Goal: Task Accomplishment & Management: Manage account settings

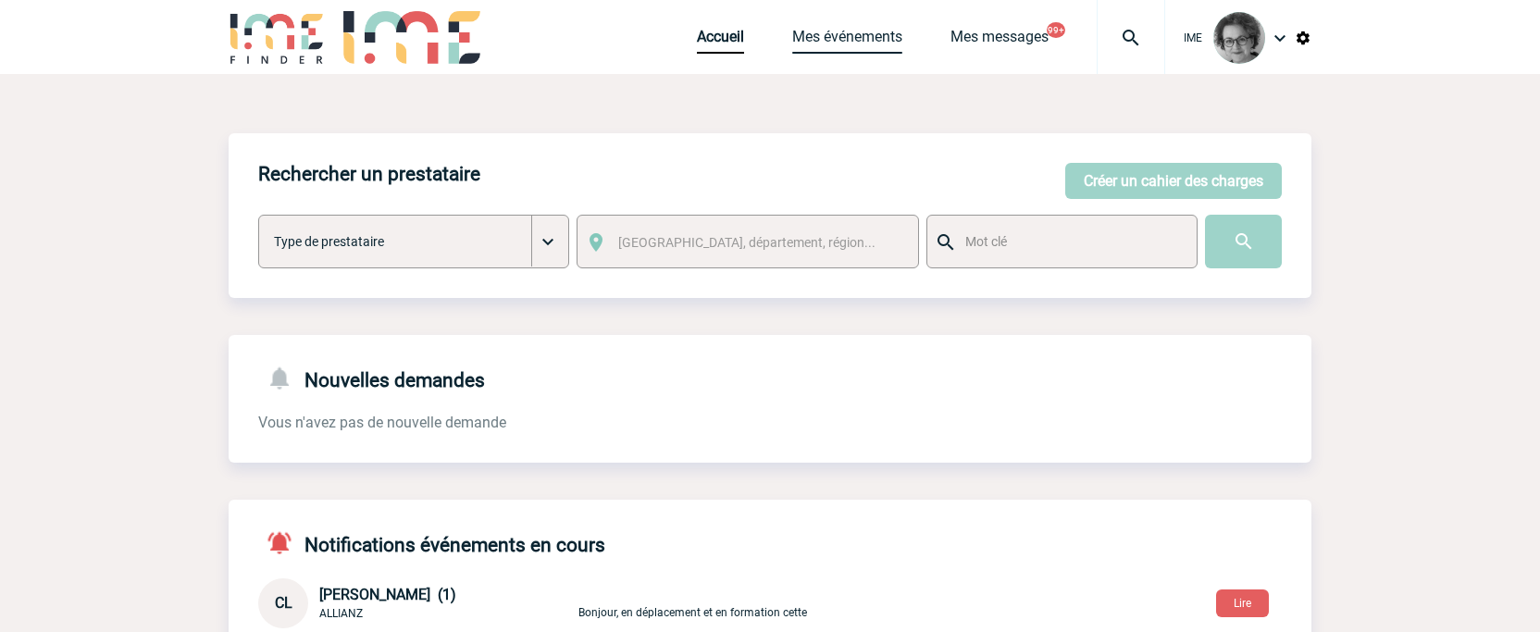
click at [859, 38] on link "Mes événements" at bounding box center [847, 41] width 110 height 26
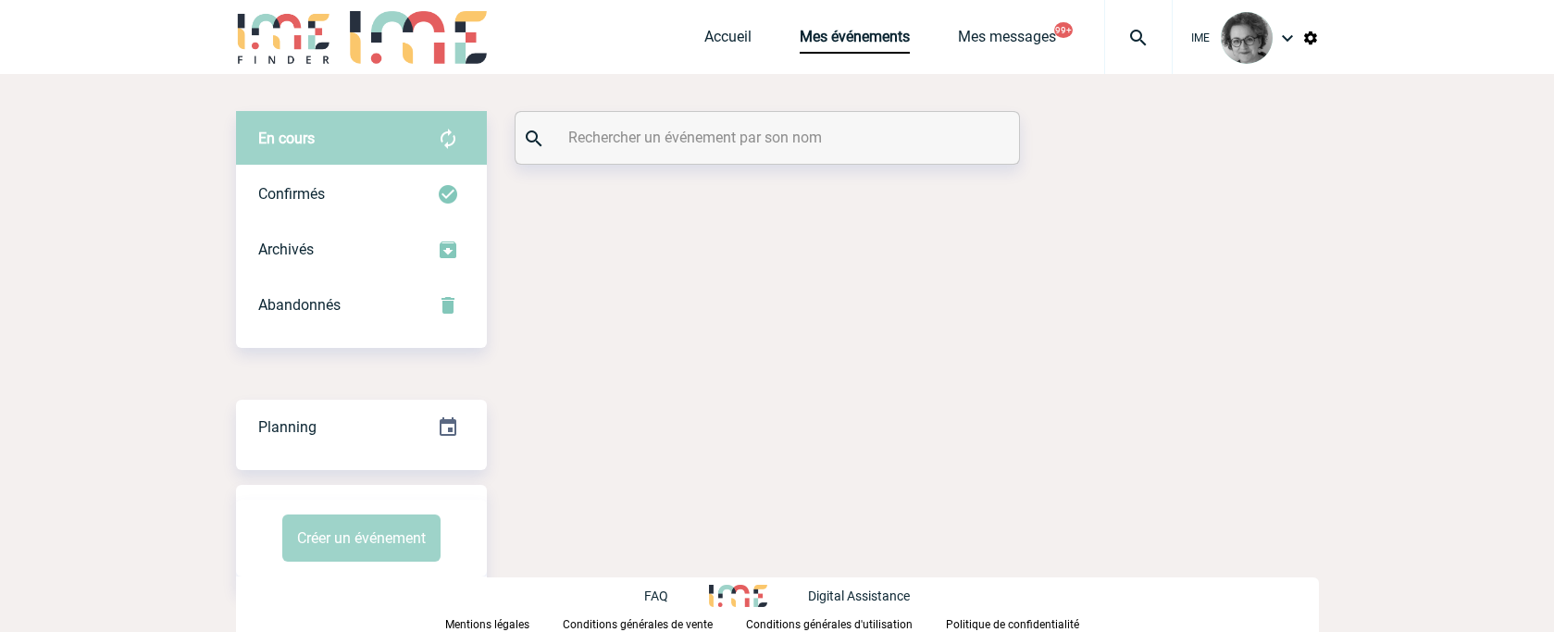
click at [807, 128] on input "text" at bounding box center [770, 137] width 412 height 27
paste input "H:\Evenements\LEE HECHT HARRISON - Julie RUBIO - 10.09.2025 - 2000423280 - AFB"
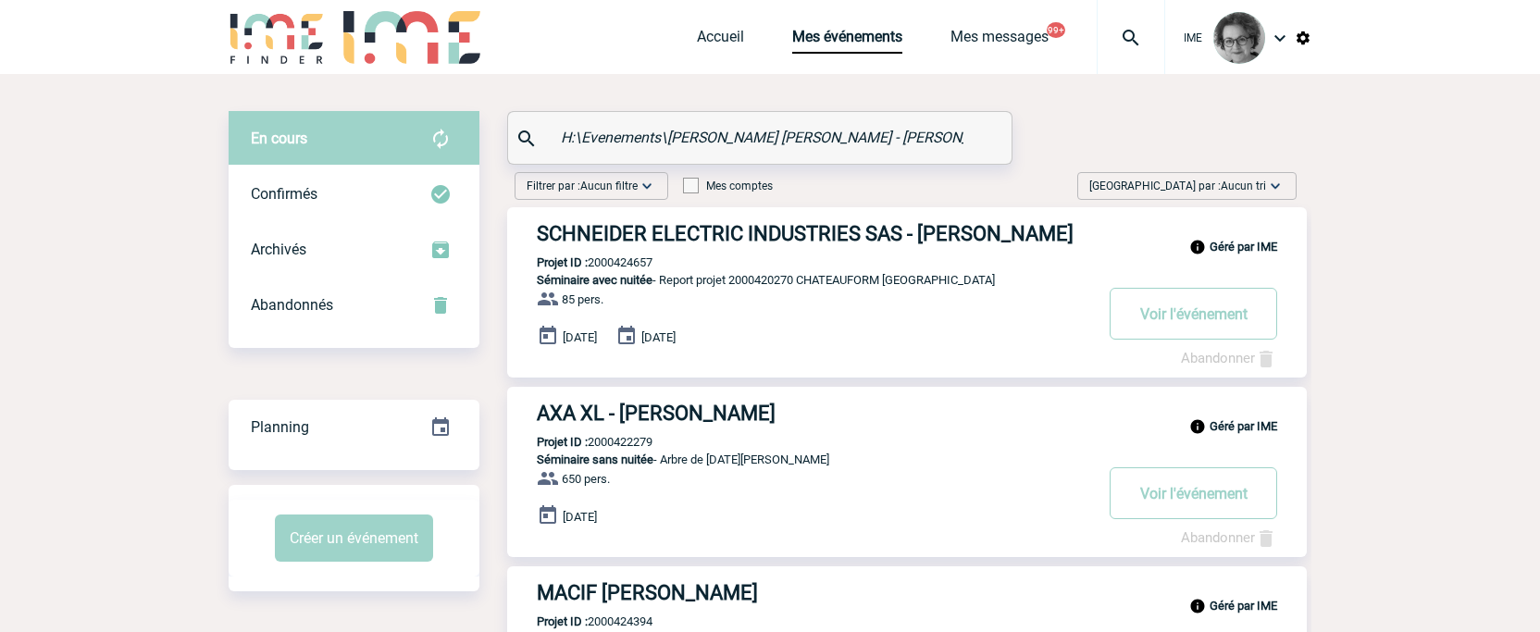
drag, startPoint x: 845, startPoint y: 137, endPoint x: 372, endPoint y: 89, distance: 475.5
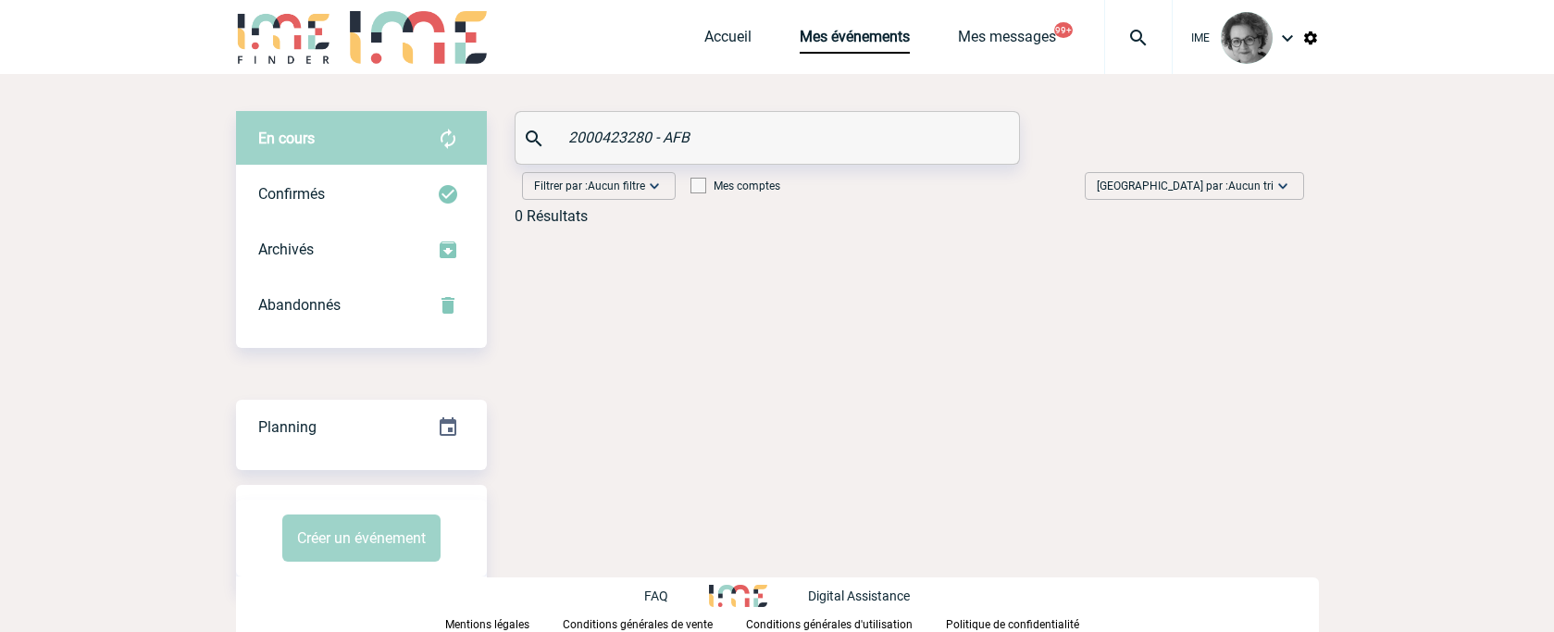
drag, startPoint x: 710, startPoint y: 150, endPoint x: 648, endPoint y: 142, distance: 62.6
click at [648, 142] on input "2000423280 - AFB" at bounding box center [770, 137] width 412 height 27
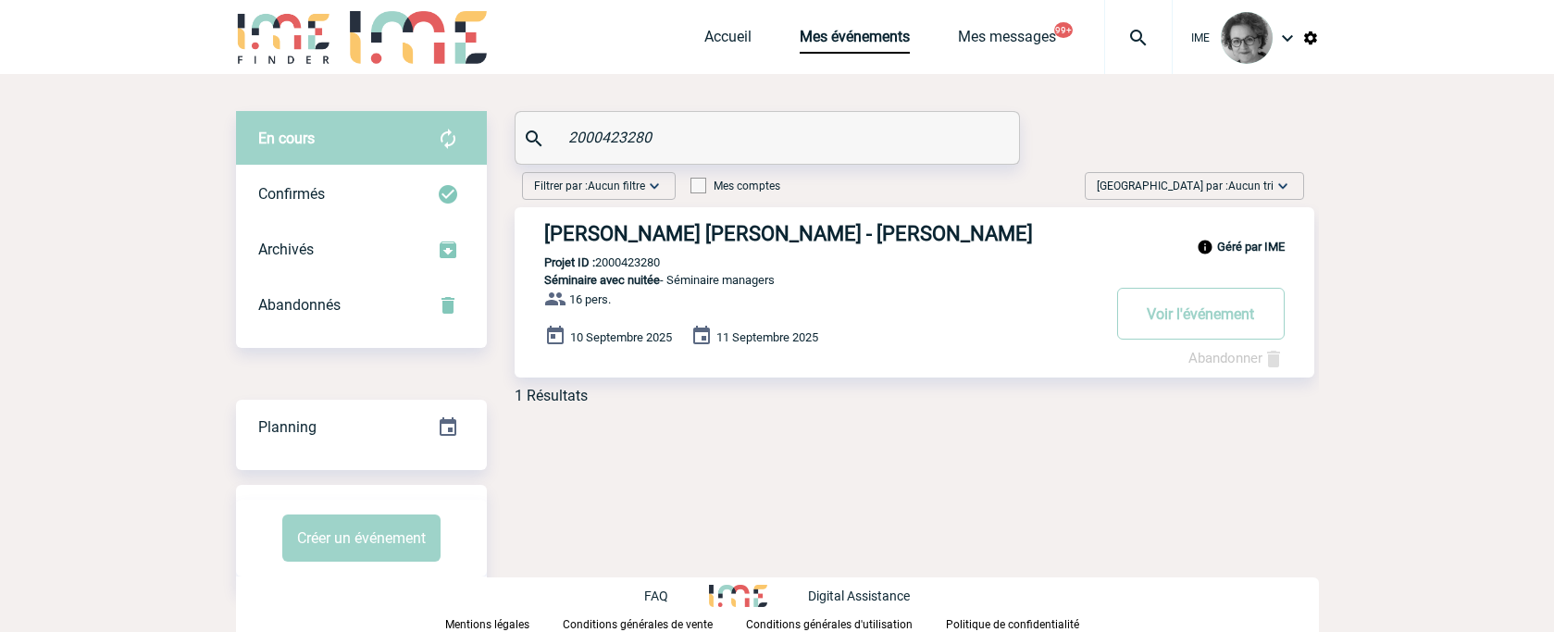
type input "2000423280"
click at [1216, 368] on div "Abandonner" at bounding box center [1237, 359] width 96 height 22
click at [1217, 359] on link "Abandonner" at bounding box center [1237, 358] width 96 height 17
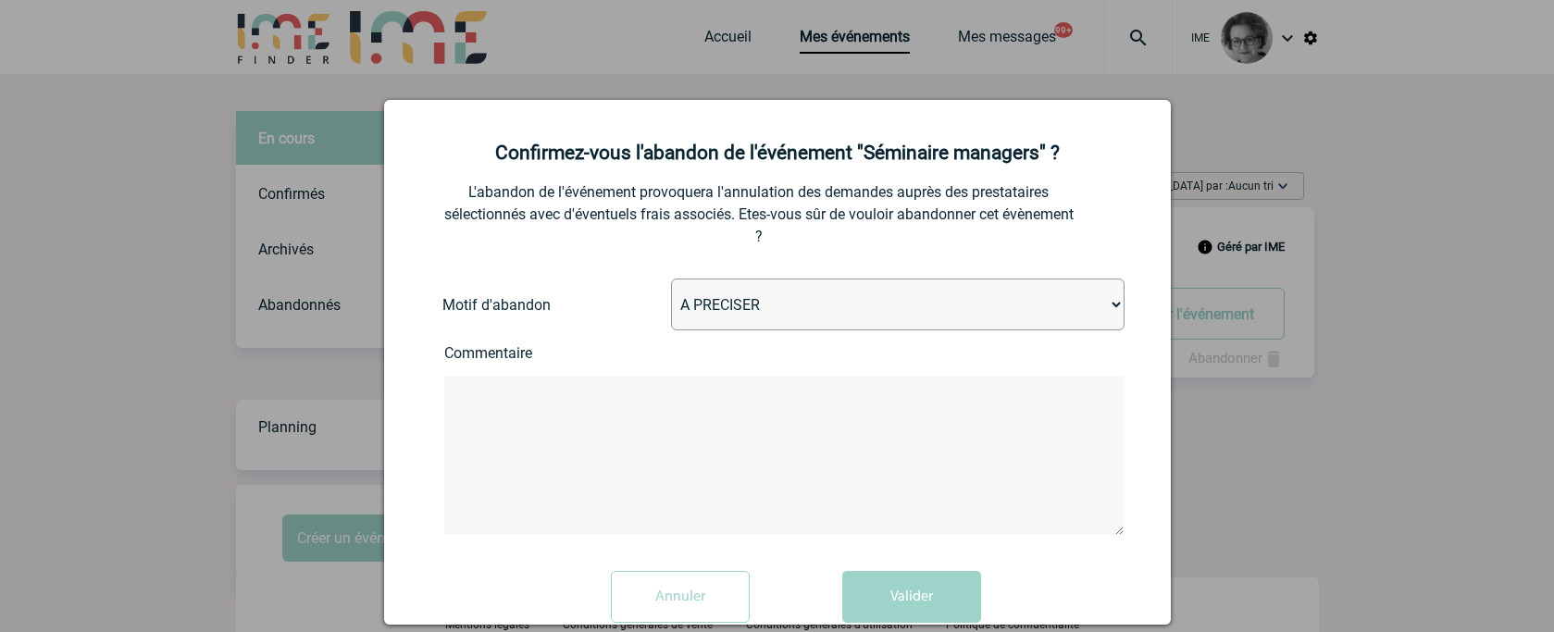
click at [941, 310] on select "A PRECISER Projet annulé Projet reporté Evénement organisé en interne A fait ap…" at bounding box center [898, 305] width 454 height 52
select select "ABANDON_PROJET_10"
click at [671, 280] on select "A PRECISER Projet annulé Projet reporté Evénement organisé en interne A fait ap…" at bounding box center [898, 305] width 454 height 52
click at [842, 399] on textarea at bounding box center [783, 456] width 679 height 158
click at [506, 472] on textarea at bounding box center [783, 456] width 679 height 158
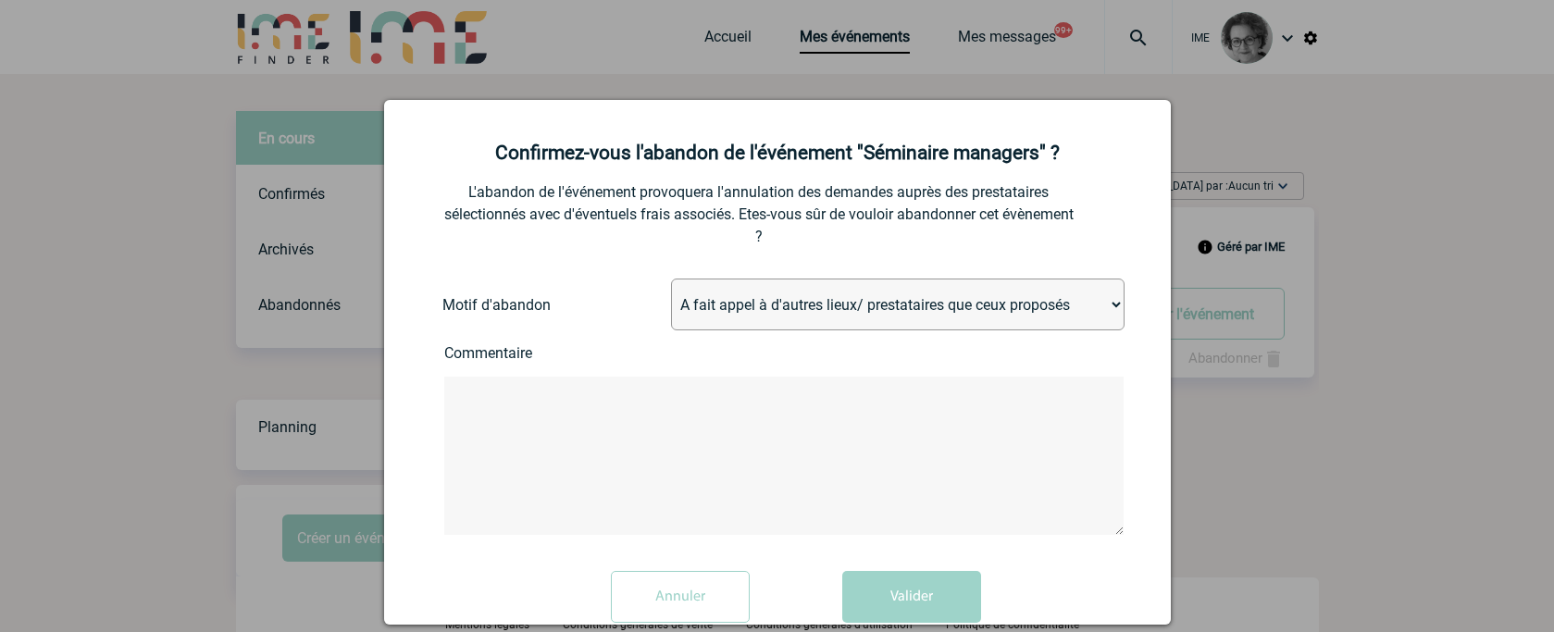
paste textarea "Nous avons acté un lieu sur la nouvelle aquitaine recommandé par l’animatrice d…"
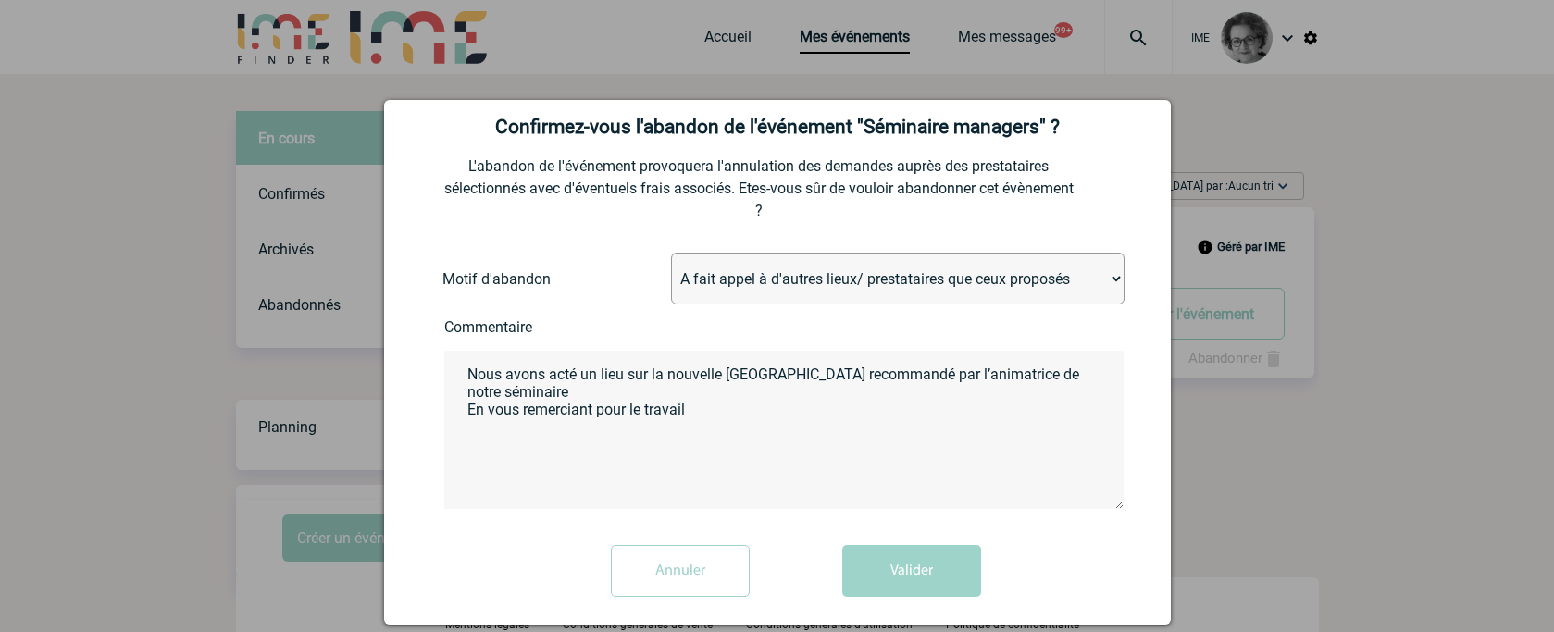
scroll to position [41, 0]
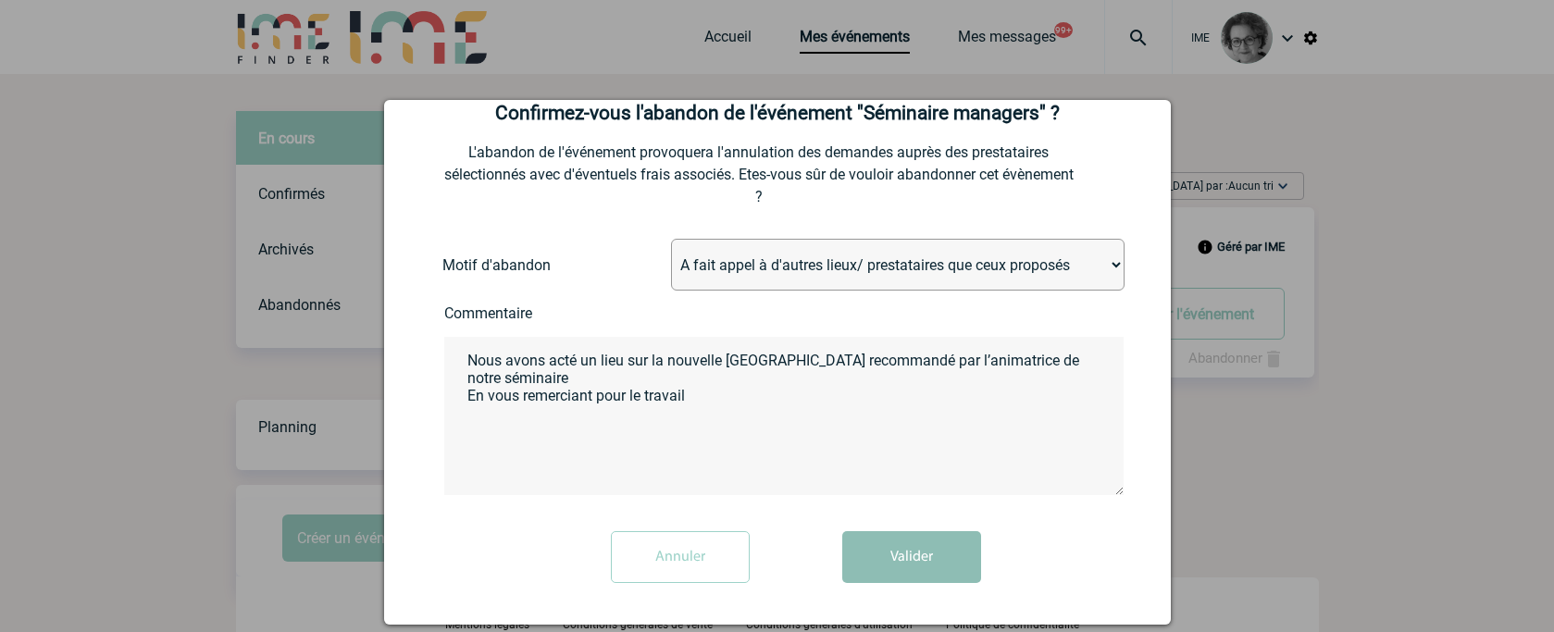
type textarea "Nous avons acté un lieu sur la nouvelle aquitaine recommandé par l’animatrice d…"
click at [917, 560] on button "Valider" at bounding box center [911, 557] width 139 height 52
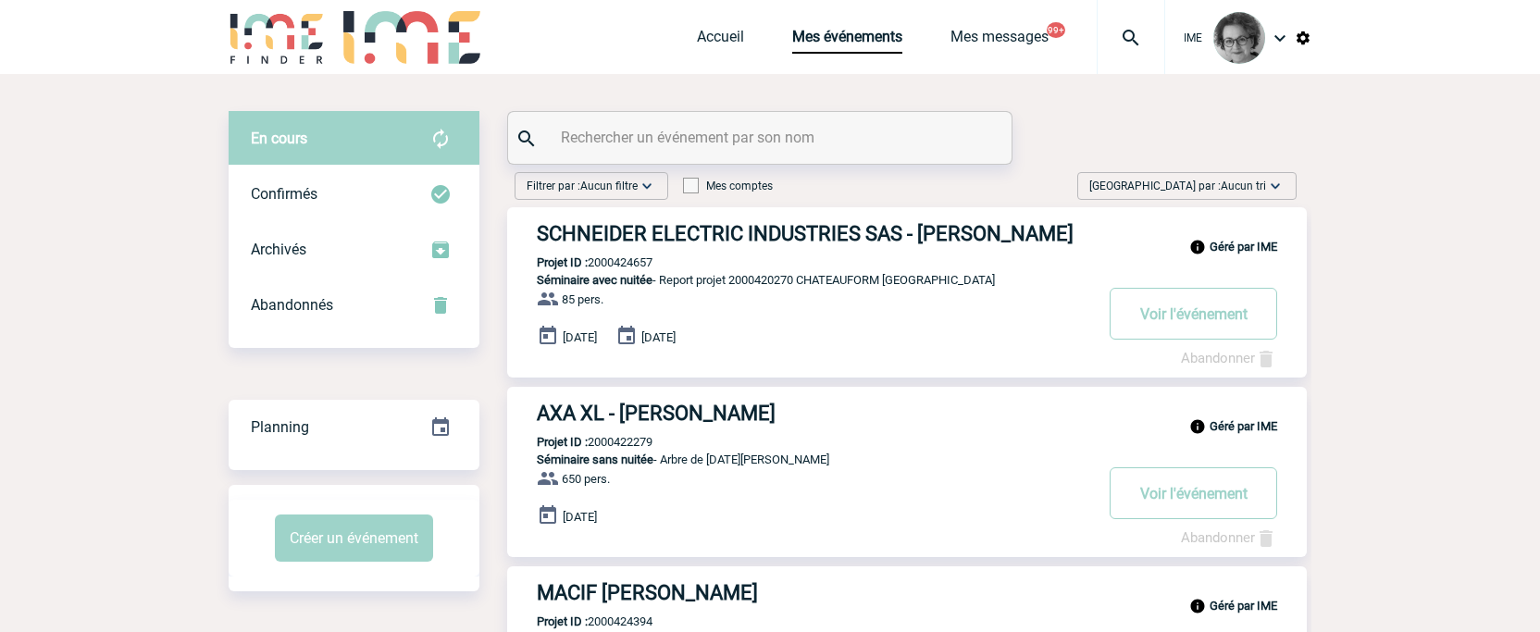
click at [1497, 31] on div "IME Accueil Mes événements 99+" at bounding box center [770, 37] width 1540 height 74
click at [930, 149] on input "text" at bounding box center [762, 137] width 412 height 27
paste input "2000424861"
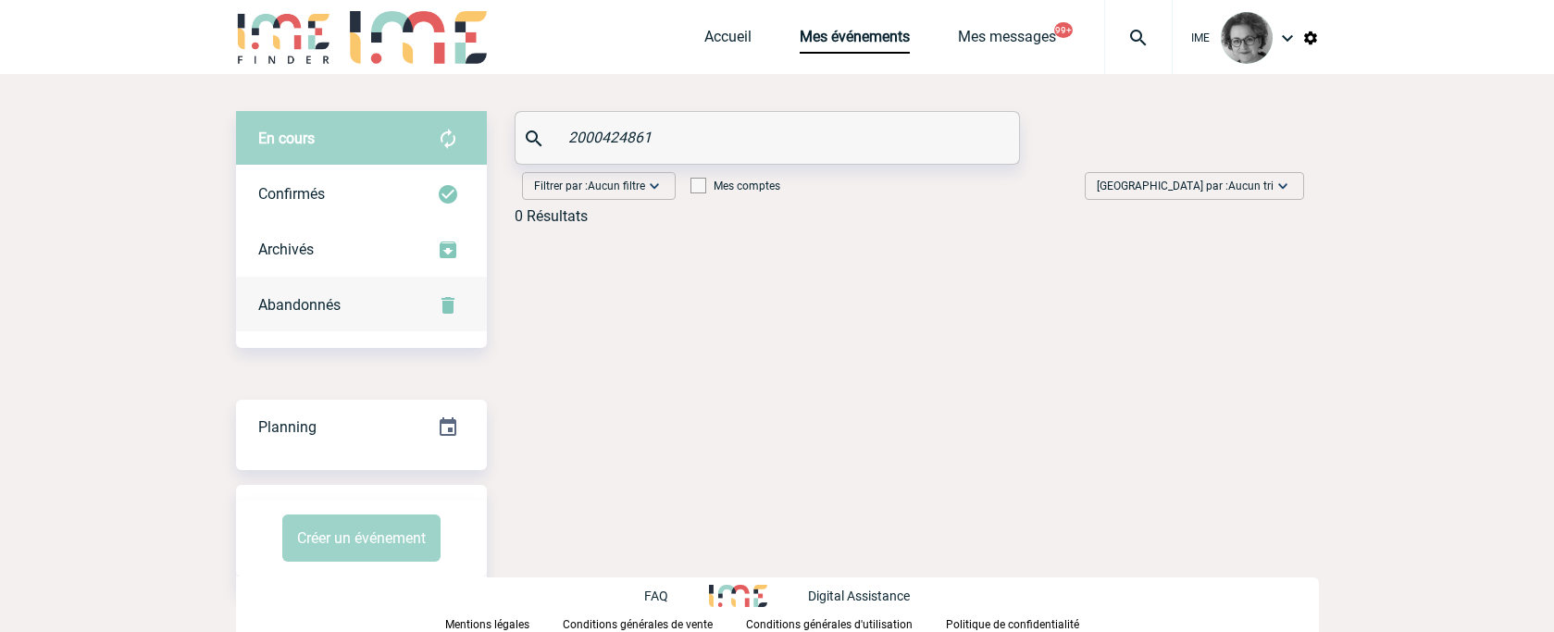
click at [314, 308] on span "Abandonnés" at bounding box center [299, 305] width 82 height 18
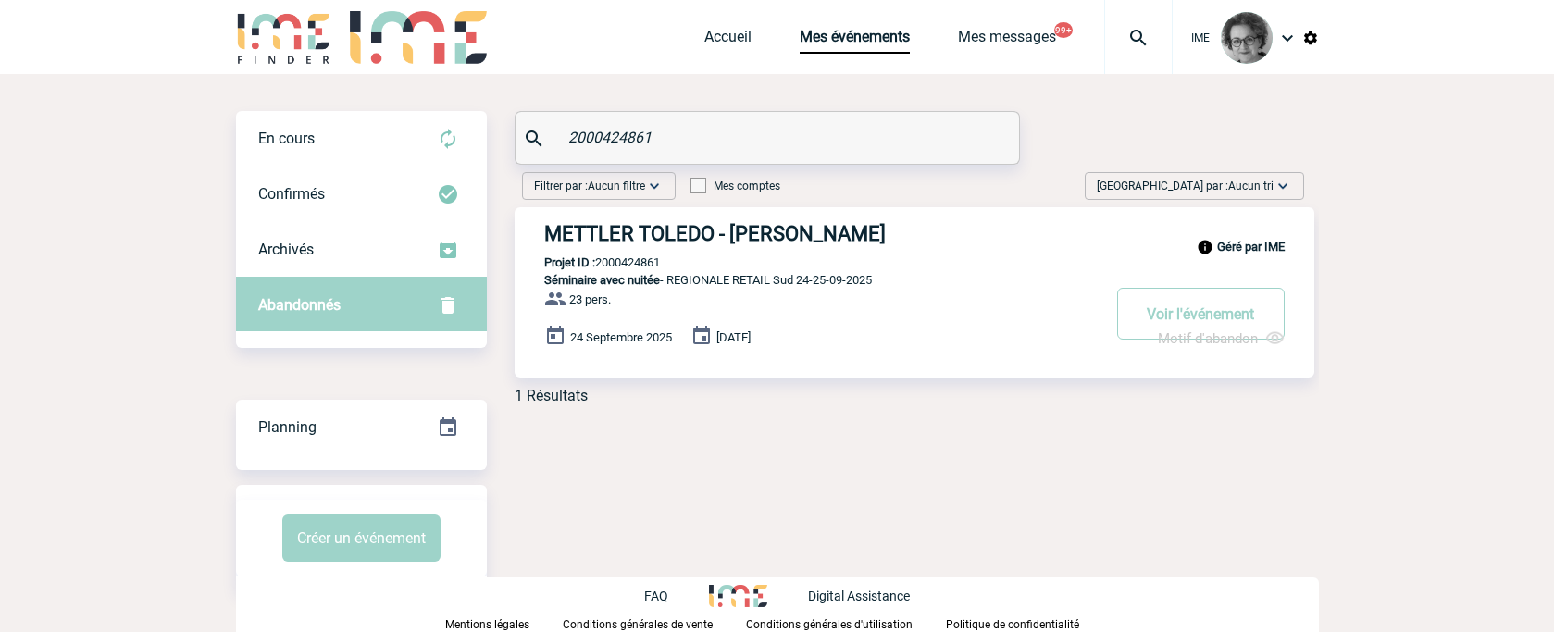
click at [1500, 41] on div "IME Accueil Mes événements 99+" at bounding box center [777, 37] width 1554 height 74
drag, startPoint x: 665, startPoint y: 140, endPoint x: 485, endPoint y: 118, distance: 180.9
click at [485, 118] on div "En cours En cours Confirmés Archivés Abandonnés En cours Confirmés Archivés Aba…" at bounding box center [777, 265] width 1083 height 308
paste input "998"
type input "2000424998"
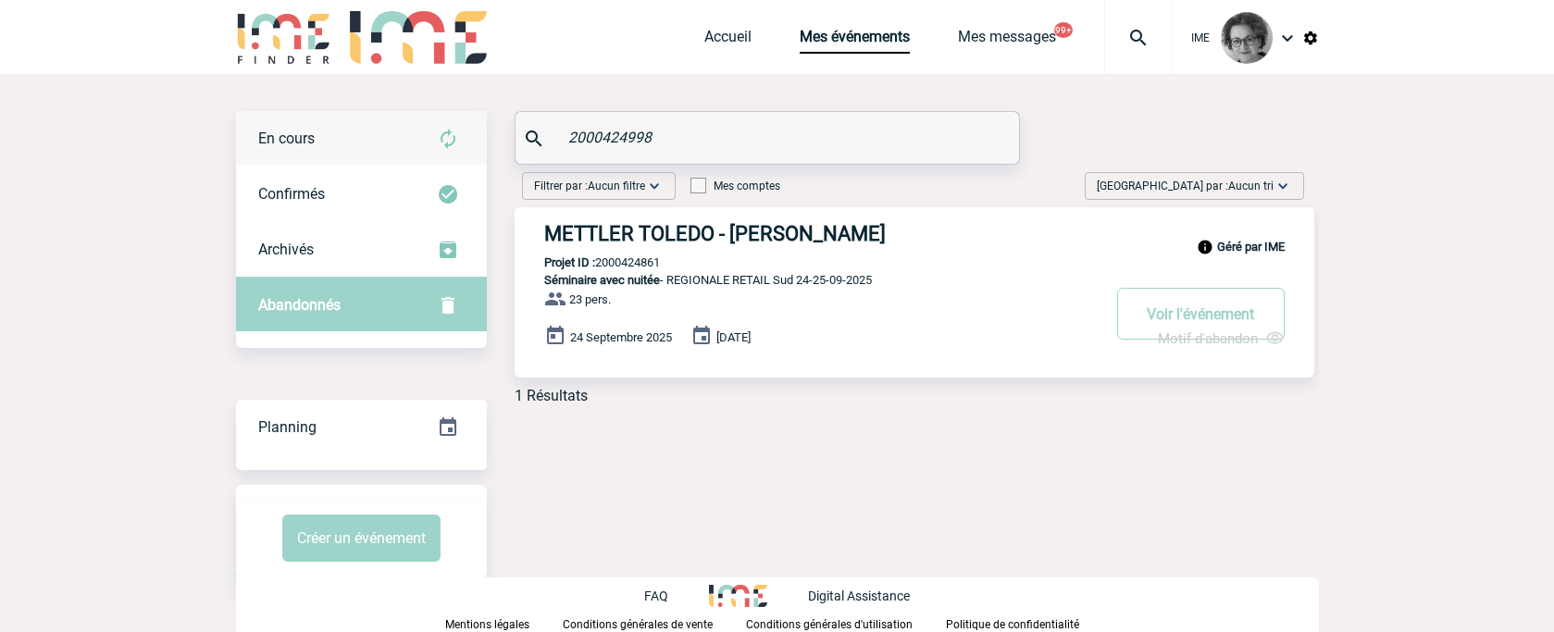
click at [360, 134] on div "En cours" at bounding box center [361, 139] width 251 height 56
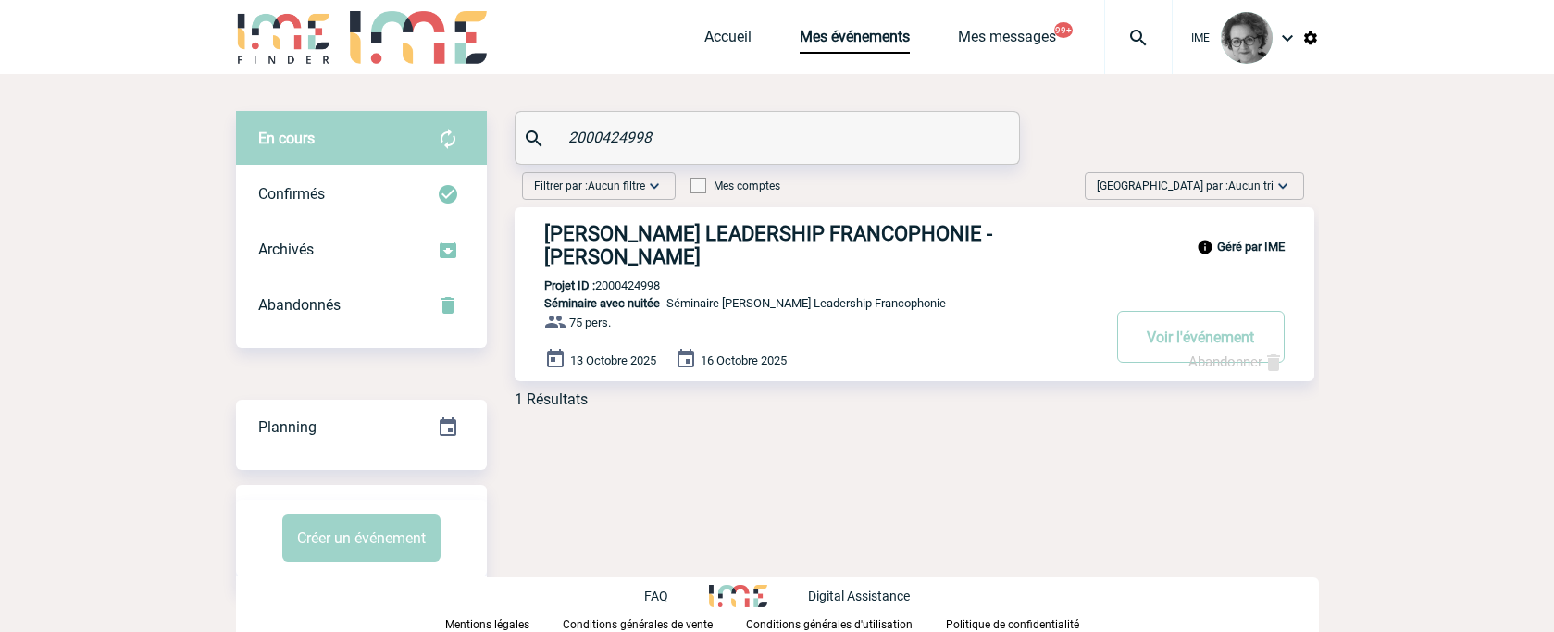
click at [1205, 368] on link "Abandonner" at bounding box center [1237, 362] width 96 height 17
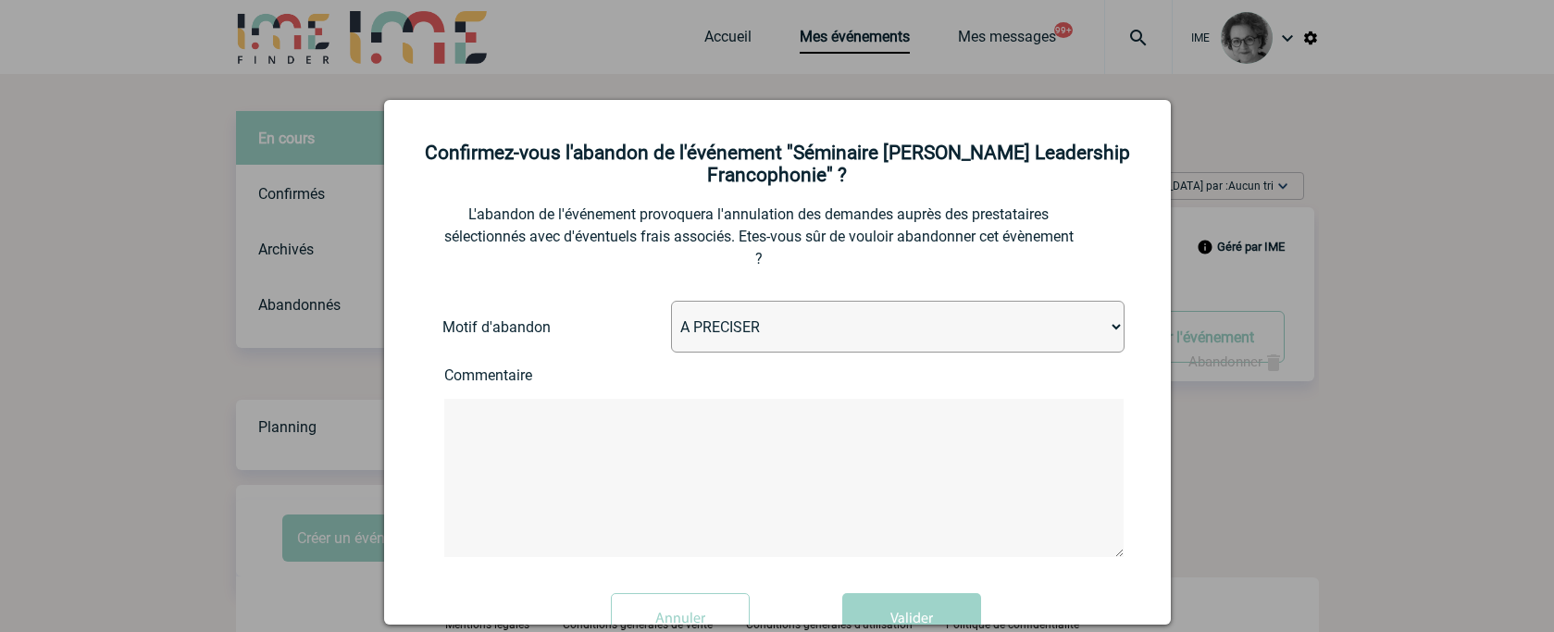
click at [806, 330] on select "A PRECISER Projet annulé Projet reporté Evénement organisé en interne A fait ap…" at bounding box center [898, 327] width 454 height 52
select select "ABANDON_PROJET_10"
click at [671, 303] on select "A PRECISER Projet annulé Projet reporté Evénement organisé en interne A fait ap…" at bounding box center [898, 327] width 454 height 52
click at [645, 439] on textarea at bounding box center [783, 478] width 679 height 158
drag, startPoint x: 564, startPoint y: 376, endPoint x: 549, endPoint y: 404, distance: 31.5
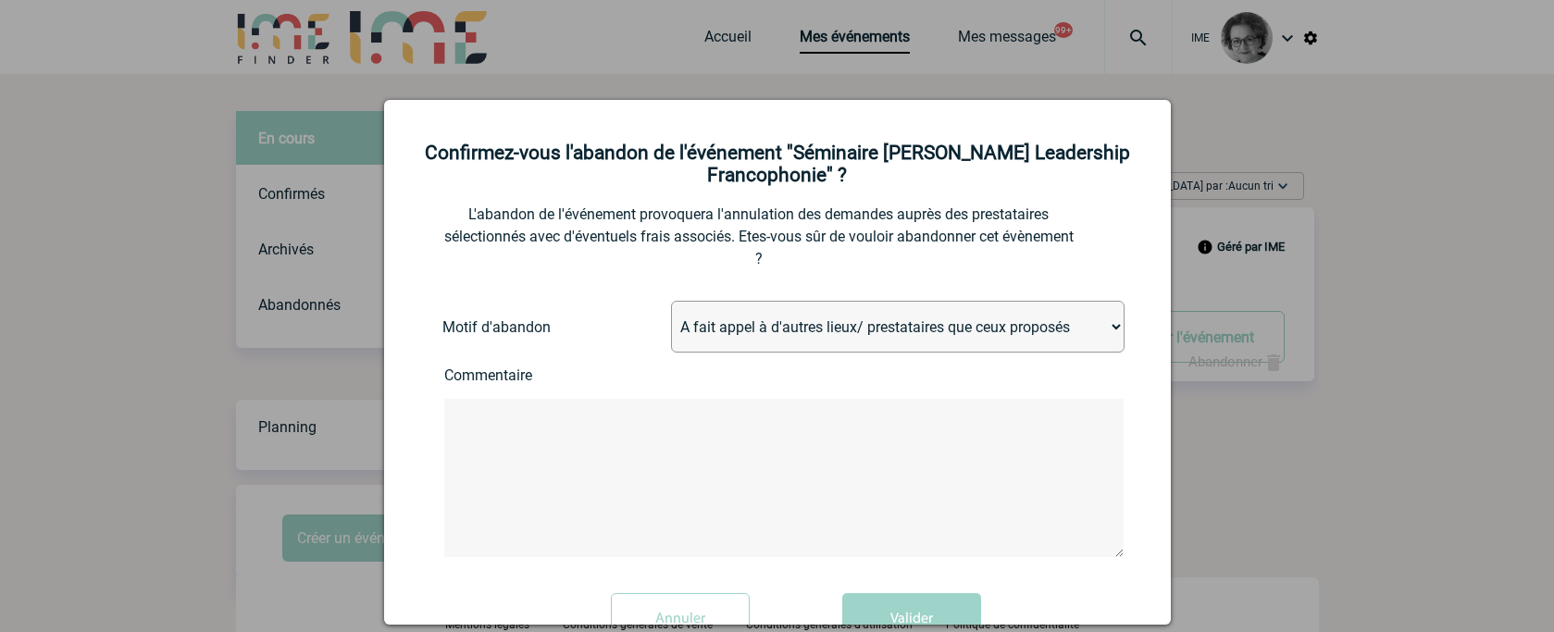
click at [564, 376] on label "Commentaire" at bounding box center [518, 376] width 148 height 18
click at [531, 439] on textarea at bounding box center [783, 478] width 679 height 158
paste textarea "Chère Mélanie Je viens de voir votre email au Grand Pavillon je présume que vou…"
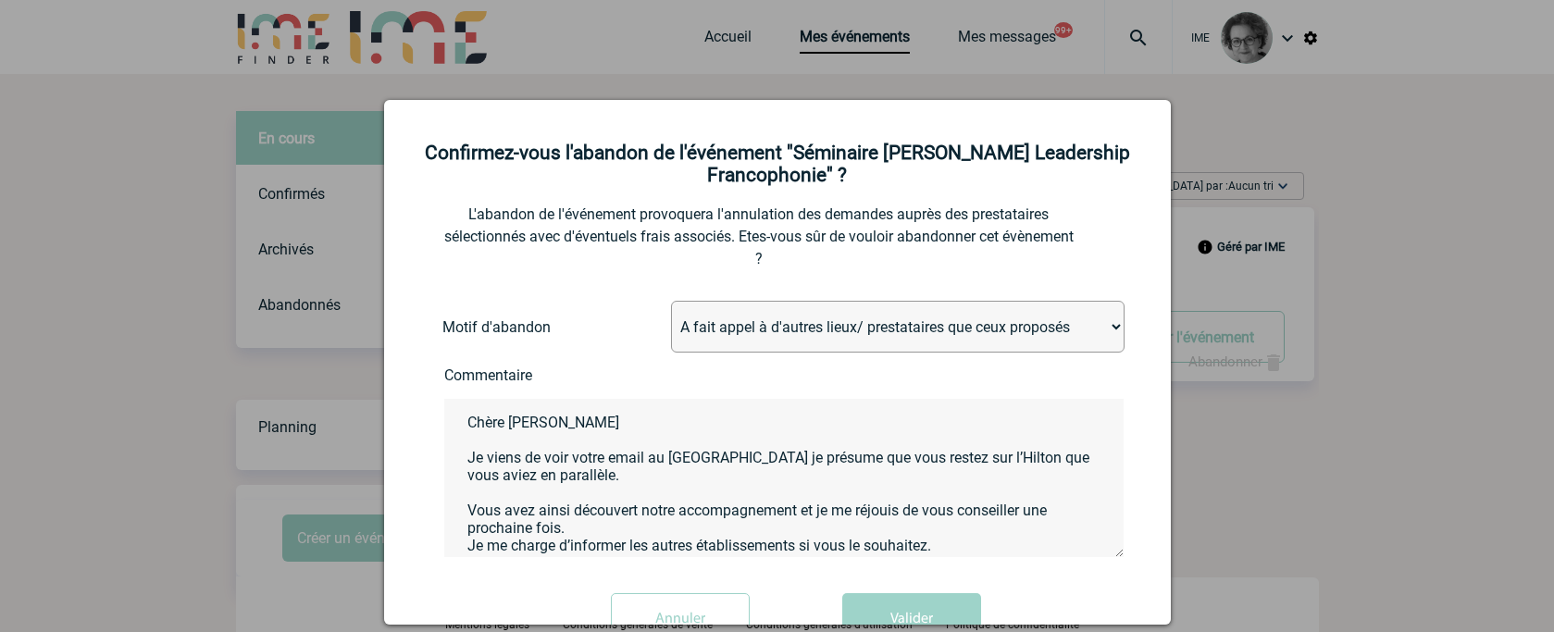
scroll to position [32, 0]
drag, startPoint x: 908, startPoint y: 432, endPoint x: 396, endPoint y: 421, distance: 512.1
click at [396, 421] on div "Confirmez-vous l'abandon de l'événement "Séminaire Maxwell Leadership Francopho…" at bounding box center [777, 362] width 787 height 525
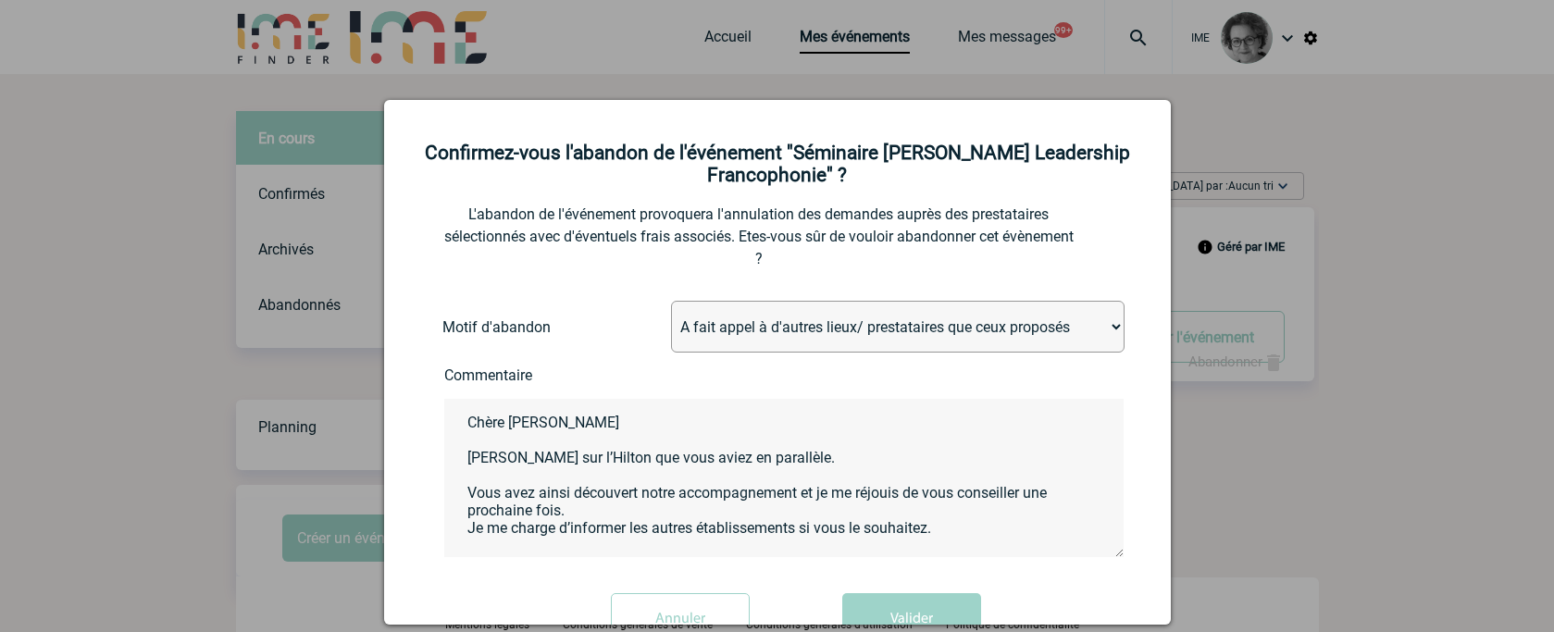
scroll to position [19, 0]
click at [550, 448] on textarea "Chère Mélanie A priori restez sur l’Hilton que vous aviez en parallèle. Vous av…" at bounding box center [783, 478] width 679 height 158
drag, startPoint x: 817, startPoint y: 443, endPoint x: 634, endPoint y: 440, distance: 183.3
click at [634, 440] on textarea "Chère Mélanie A priori reste sur l’Hilton que vous aviez en parallèle. Vous ave…" at bounding box center [783, 478] width 679 height 158
drag, startPoint x: 979, startPoint y: 516, endPoint x: 491, endPoint y: 456, distance: 491.4
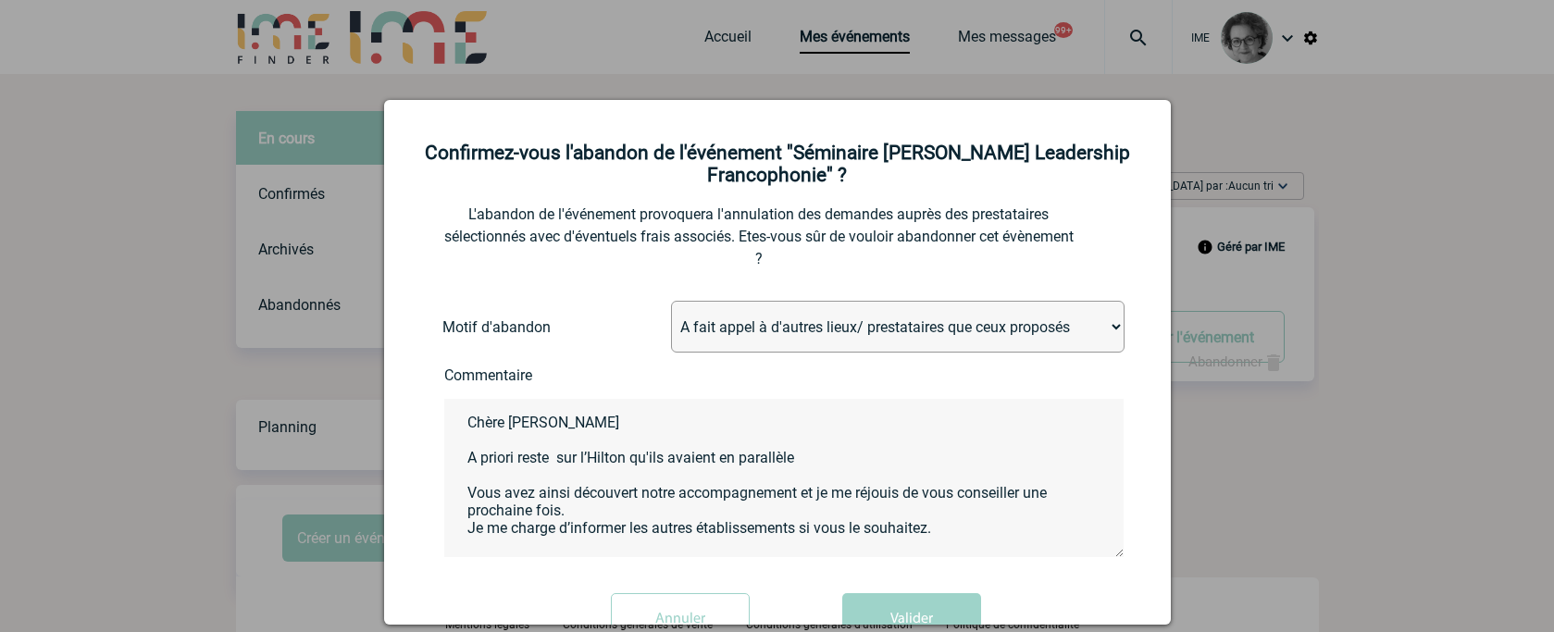
click at [491, 456] on textarea "Chère Mélanie A priori reste sur l’Hilton qu'ils avaient en parallèle Vous avez…" at bounding box center [783, 478] width 679 height 158
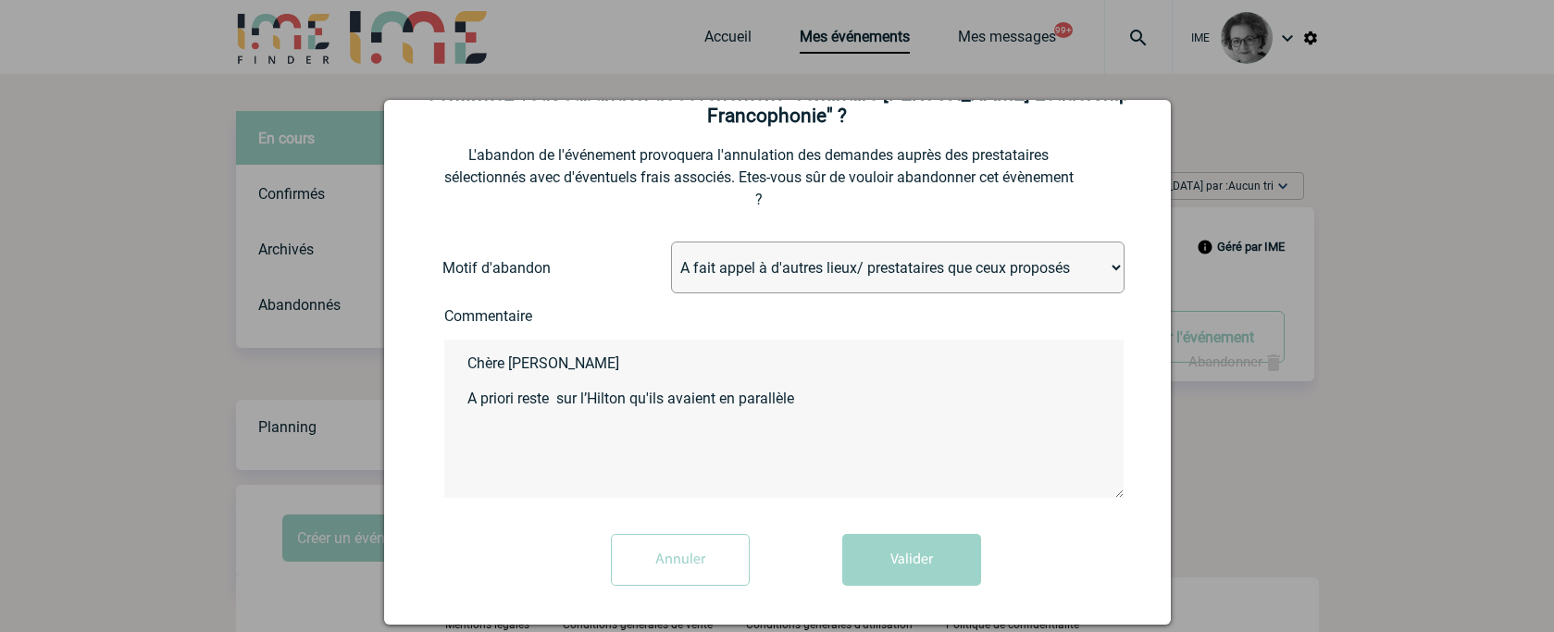
scroll to position [64, 0]
type textarea "Chère Mélanie A priori reste sur l’Hilton qu'ils avaient en parallèle"
click at [920, 575] on button "Valider" at bounding box center [911, 557] width 139 height 52
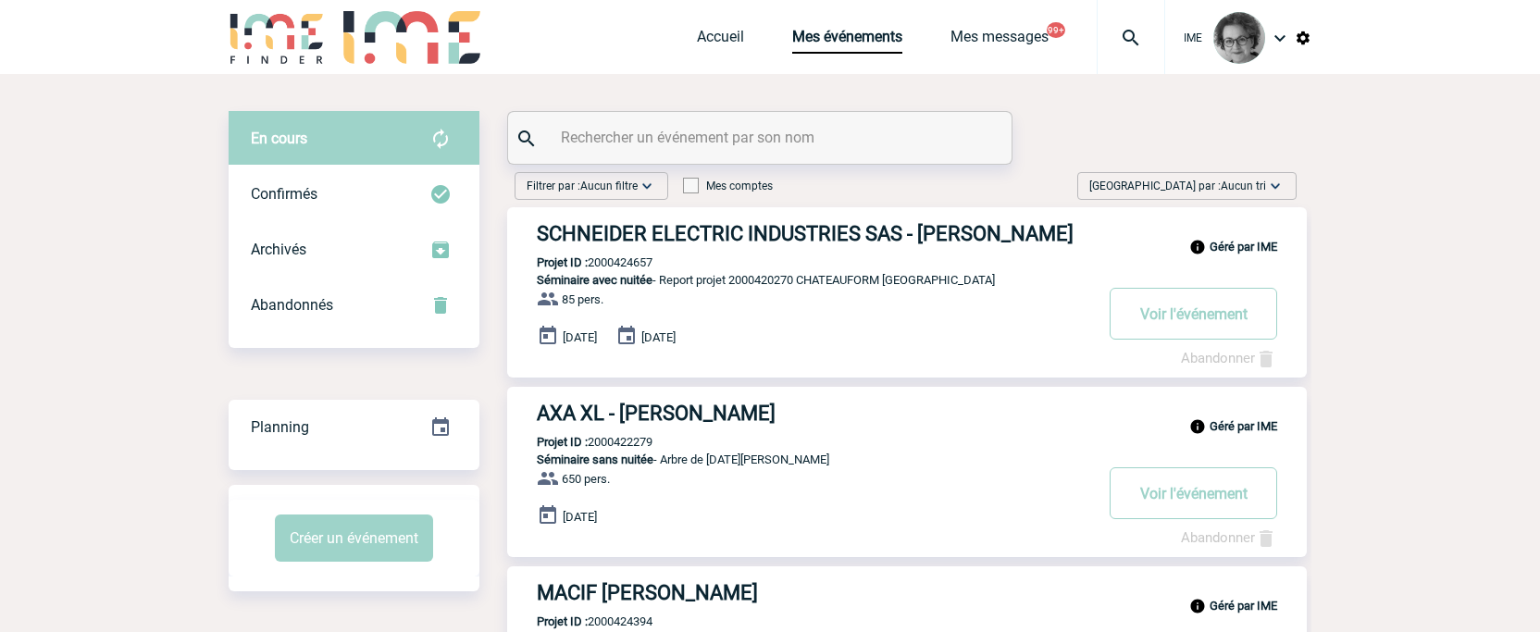
click at [948, 455] on p "Séminaire sans nuitée - Arbre de [DATE][PERSON_NAME]" at bounding box center [799, 460] width 585 height 14
click at [1502, 37] on div "IME Accueil Mes événements 99+" at bounding box center [770, 37] width 1540 height 74
